Goal: Task Accomplishment & Management: Use online tool/utility

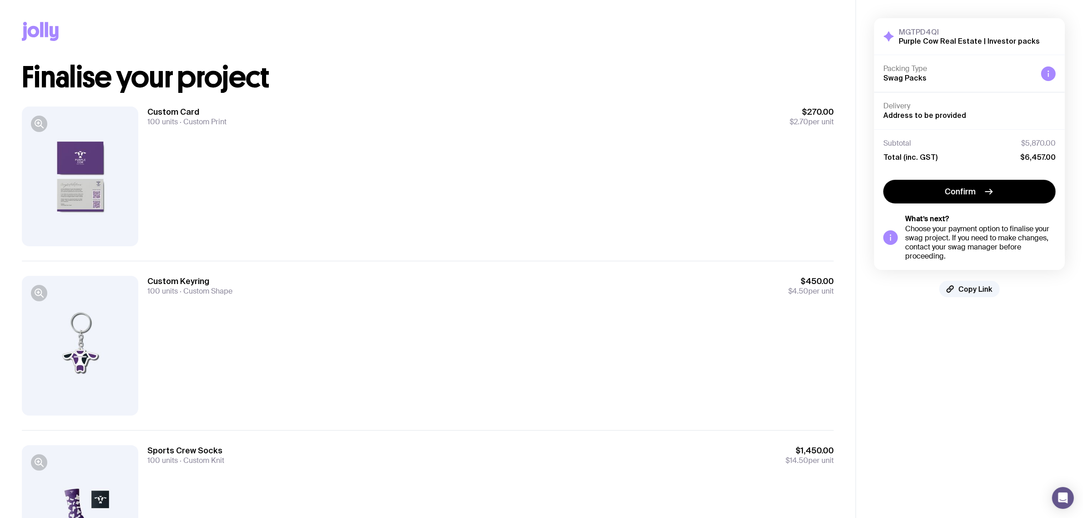
click at [900, 111] on div "Delivery Address to be provided" at bounding box center [969, 110] width 172 height 19
click at [899, 115] on span "Address to be provided" at bounding box center [924, 115] width 83 height 8
click at [568, 180] on div "Custom Card 100 units Custom Print $270.00 $2.70 per unit" at bounding box center [490, 176] width 686 height 140
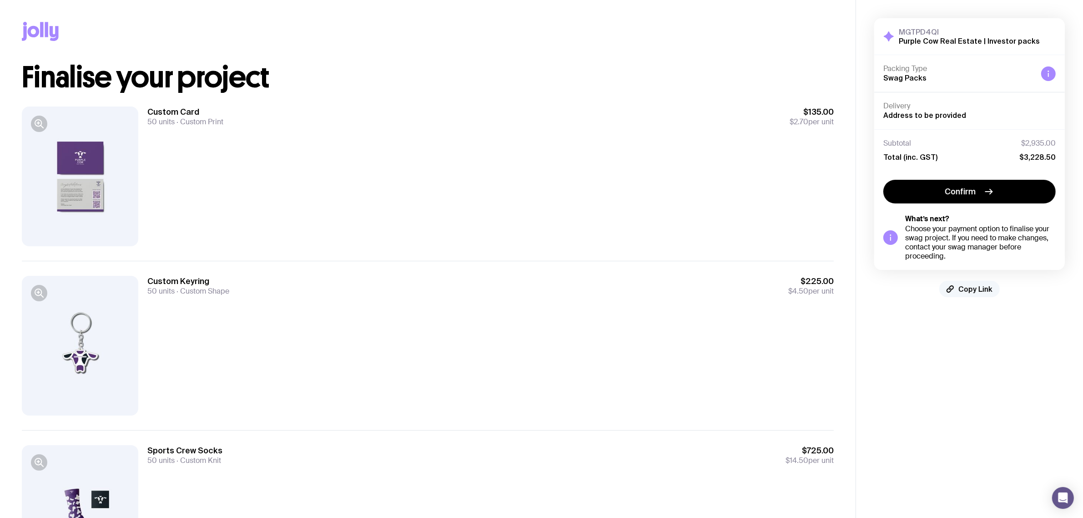
click at [980, 292] on span "Copy Link" at bounding box center [975, 288] width 34 height 9
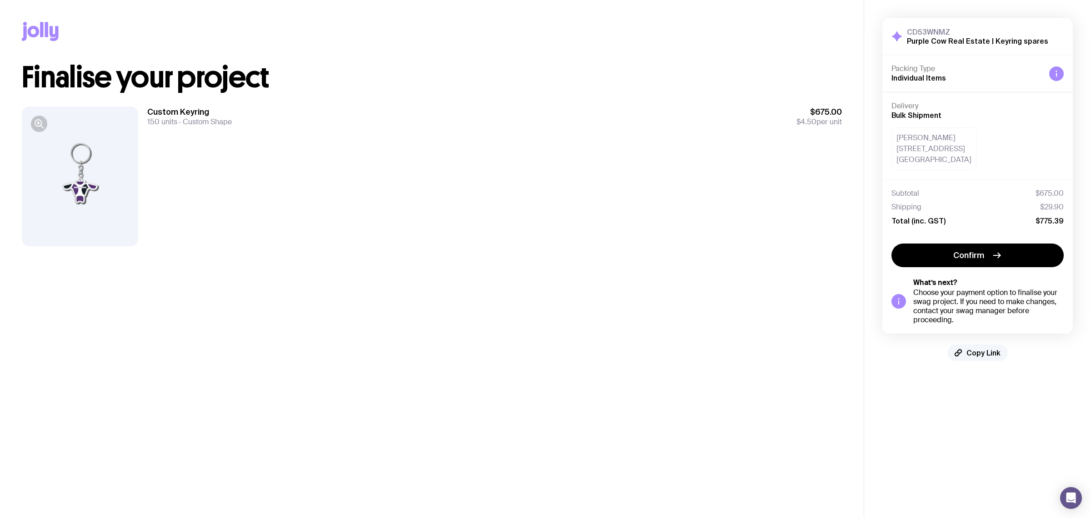
click at [975, 349] on span "Copy Link" at bounding box center [984, 352] width 34 height 9
click at [678, 226] on div "Custom Keyring 150 units Custom Shape $675.00 $4.50 per unit" at bounding box center [494, 176] width 695 height 140
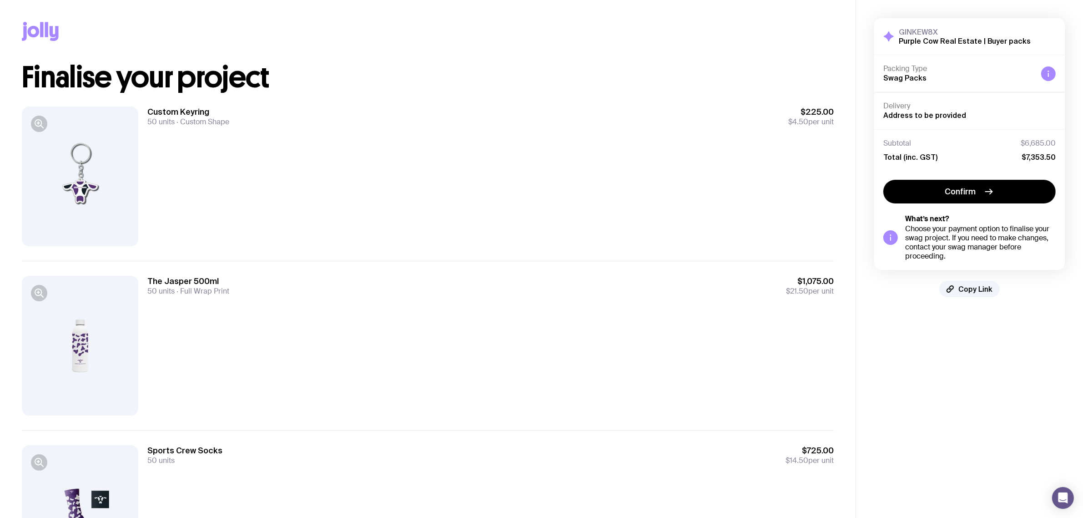
scroll to position [171, 0]
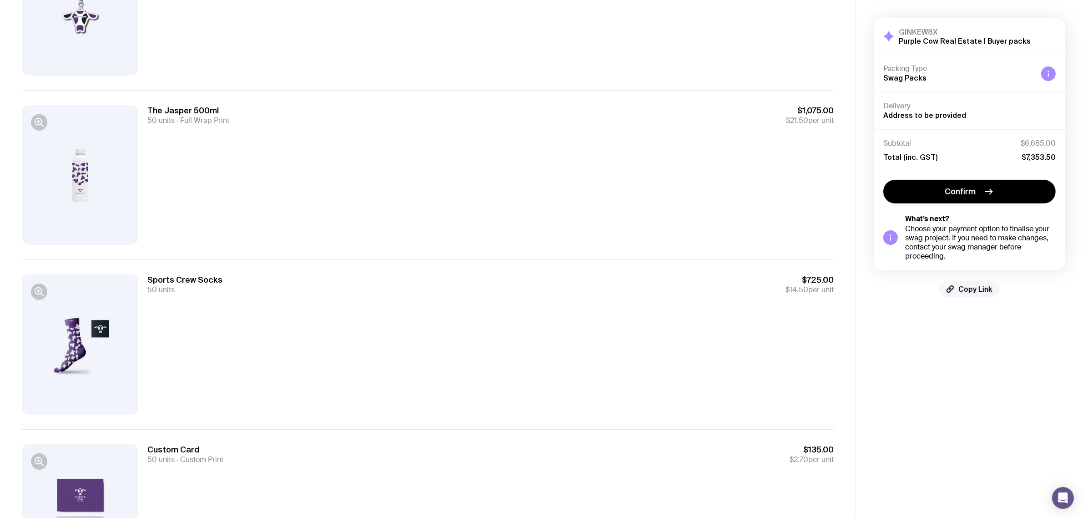
click at [972, 294] on button "Copy Link" at bounding box center [969, 289] width 60 height 16
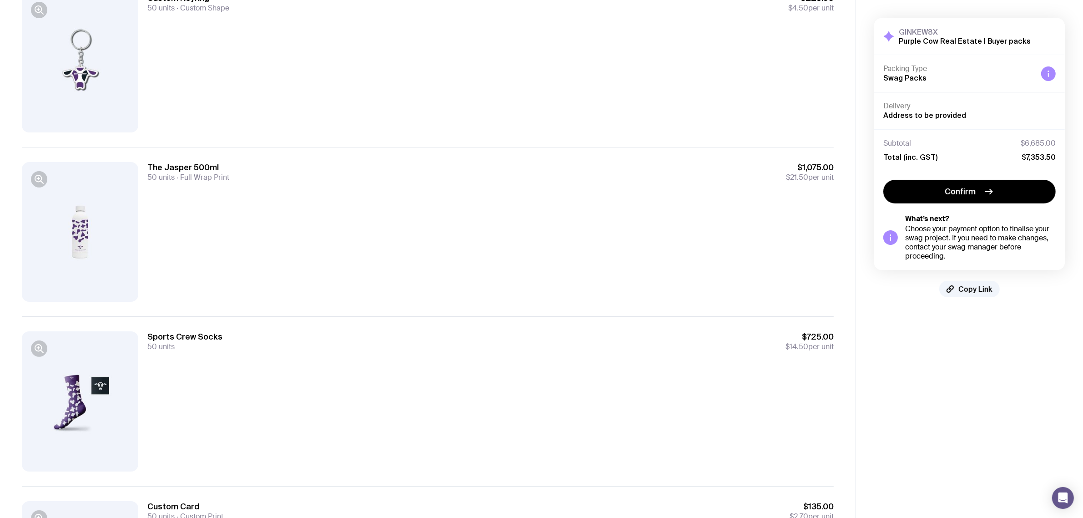
scroll to position [0, 0]
